Goal: Information Seeking & Learning: Learn about a topic

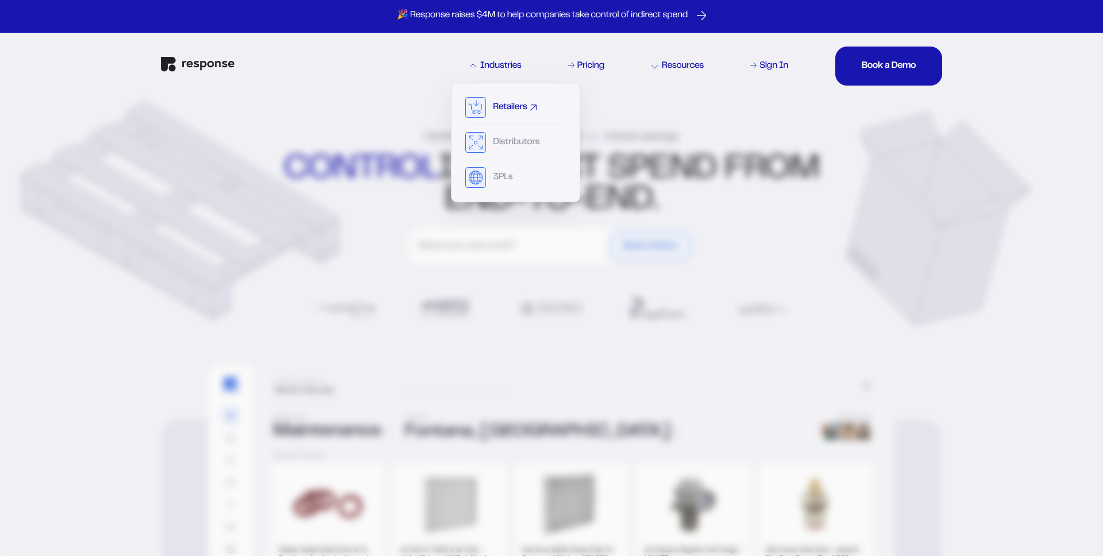
click at [509, 105] on div "Retailers" at bounding box center [510, 107] width 34 height 9
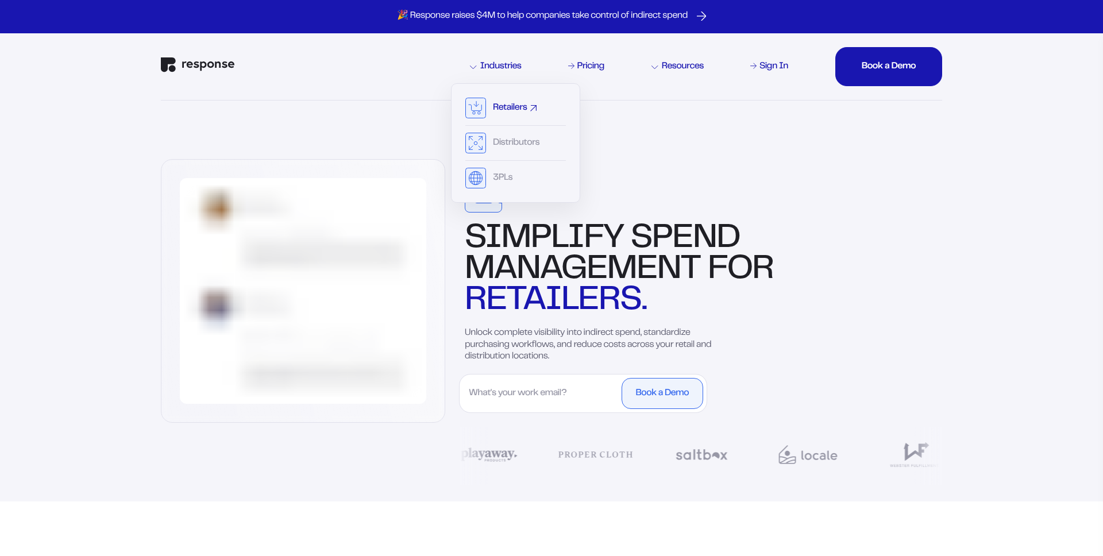
click at [499, 105] on div "Retailers Distributors 3PLs" at bounding box center [534, 139] width 129 height 128
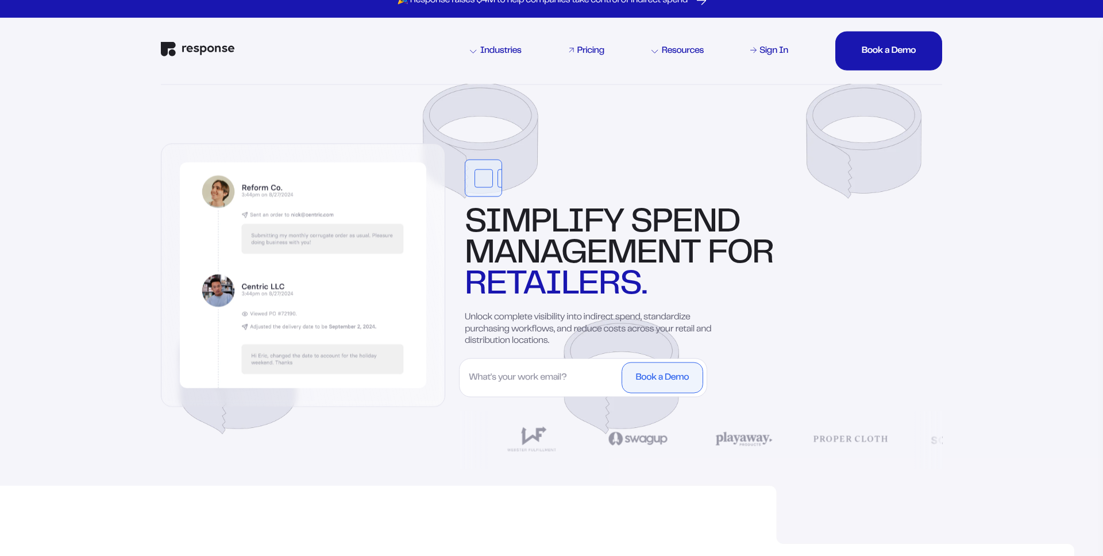
click at [578, 50] on div "Pricing" at bounding box center [590, 50] width 27 height 9
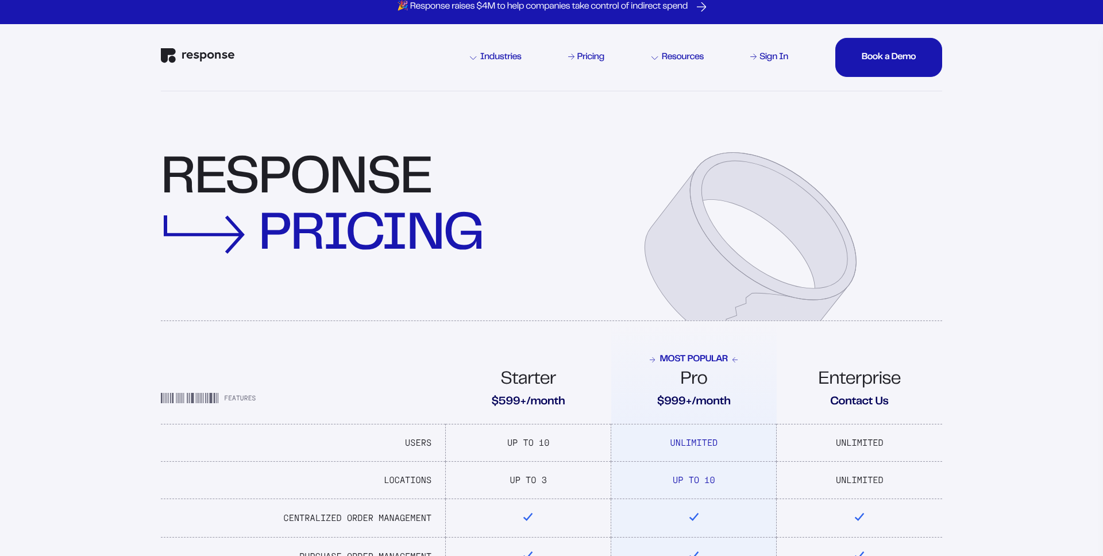
scroll to position [214, 0]
